Goal: Information Seeking & Learning: Learn about a topic

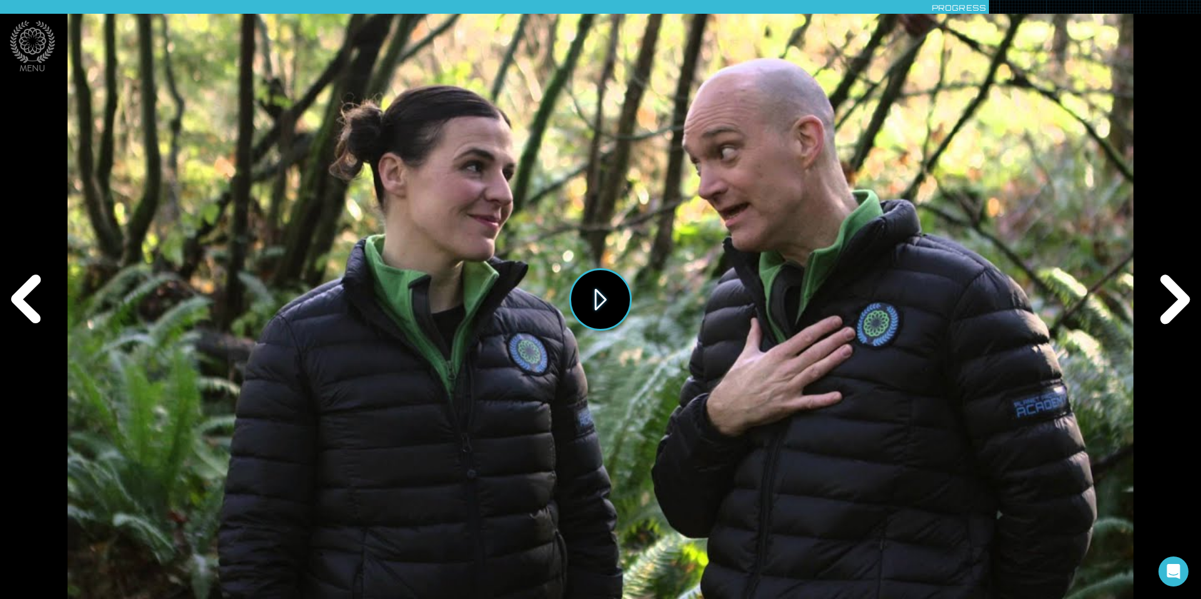
click at [594, 294] on button "Play" at bounding box center [600, 299] width 63 height 63
click at [1176, 300] on div "Next" at bounding box center [1173, 300] width 58 height 180
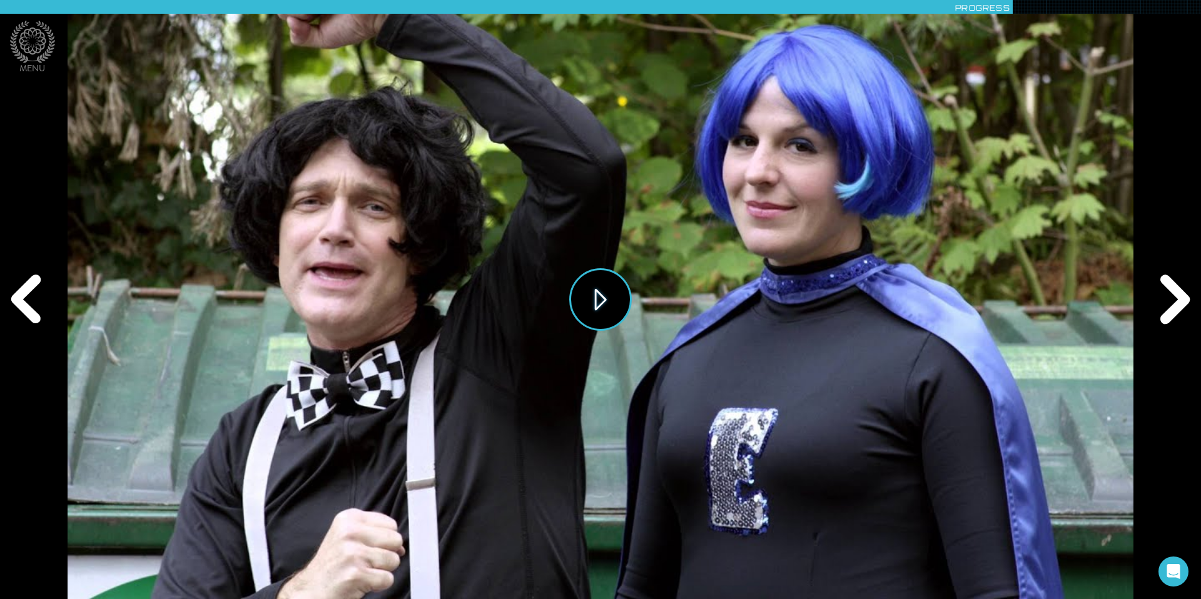
click at [604, 302] on button "Play" at bounding box center [600, 299] width 63 height 63
click at [1183, 294] on div "Next" at bounding box center [1173, 300] width 58 height 180
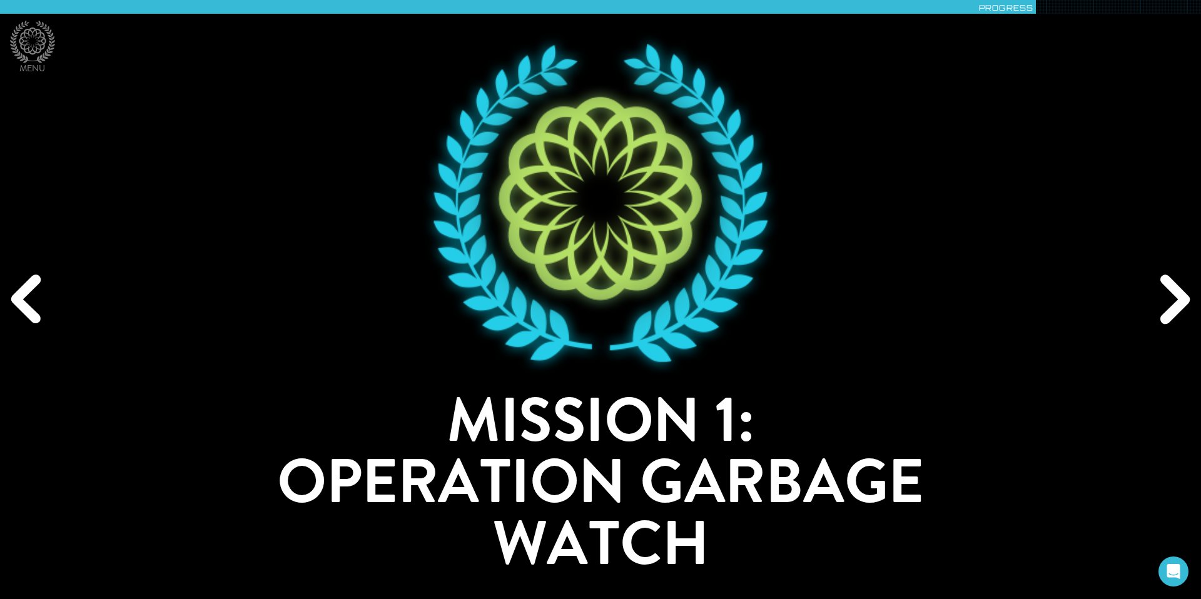
click at [1183, 294] on div "Next" at bounding box center [1173, 300] width 58 height 180
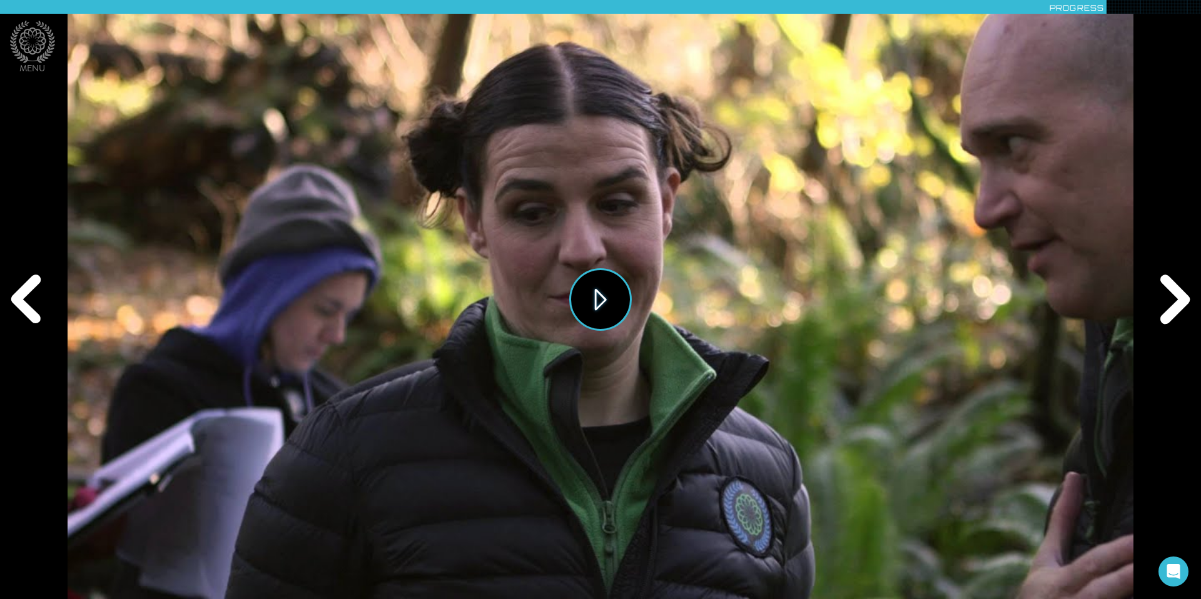
click at [613, 308] on button "Play" at bounding box center [600, 299] width 63 height 63
click at [1178, 306] on div "Next" at bounding box center [1173, 300] width 58 height 180
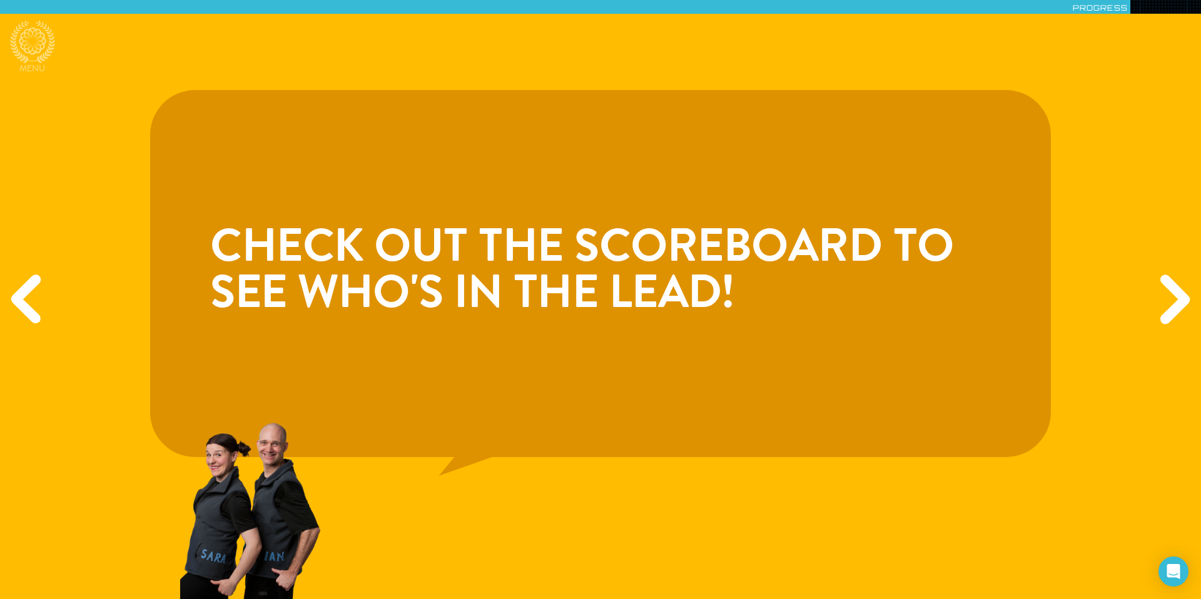
click at [1178, 306] on div "Next" at bounding box center [1173, 300] width 58 height 180
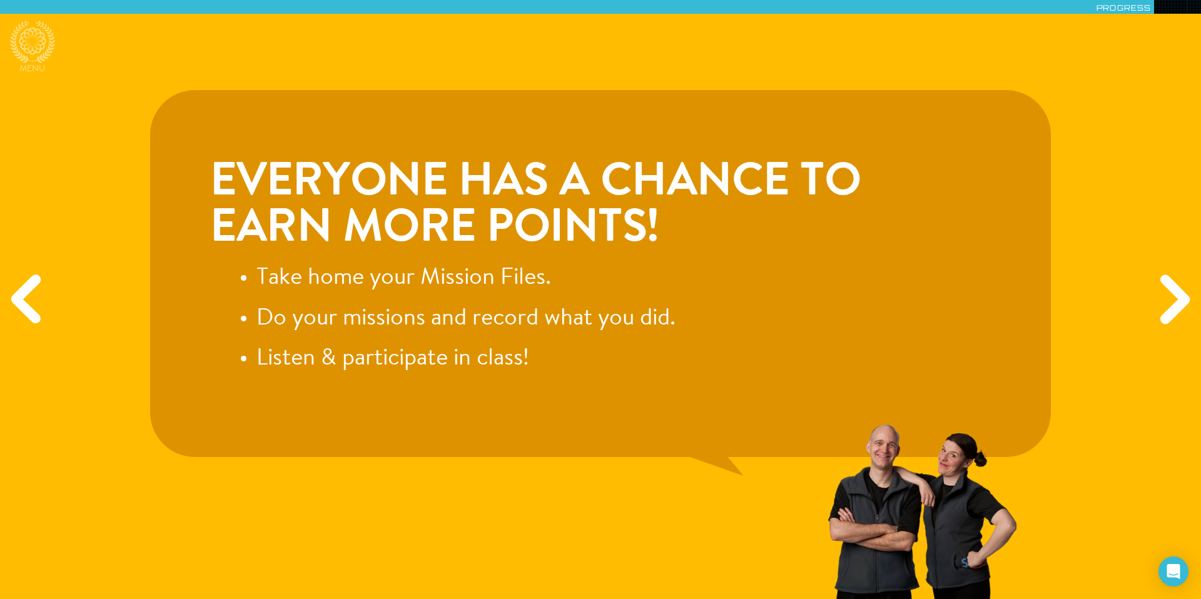
click at [1178, 306] on div "Next" at bounding box center [1173, 300] width 58 height 180
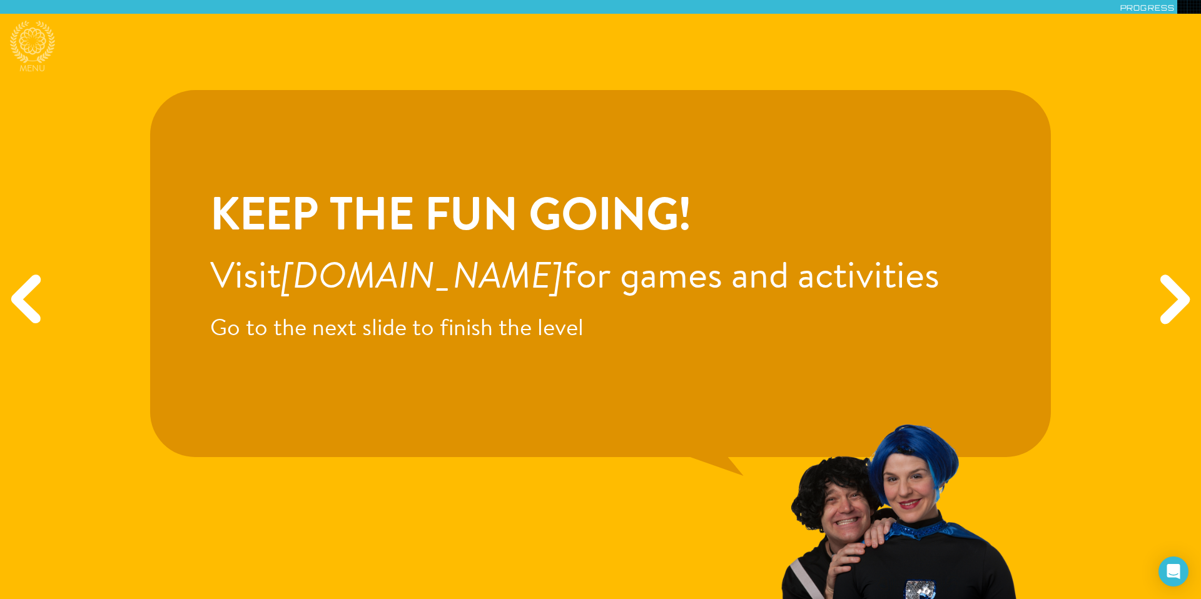
click at [1178, 306] on div "Next" at bounding box center [1173, 300] width 58 height 180
